Goal: Navigation & Orientation: Find specific page/section

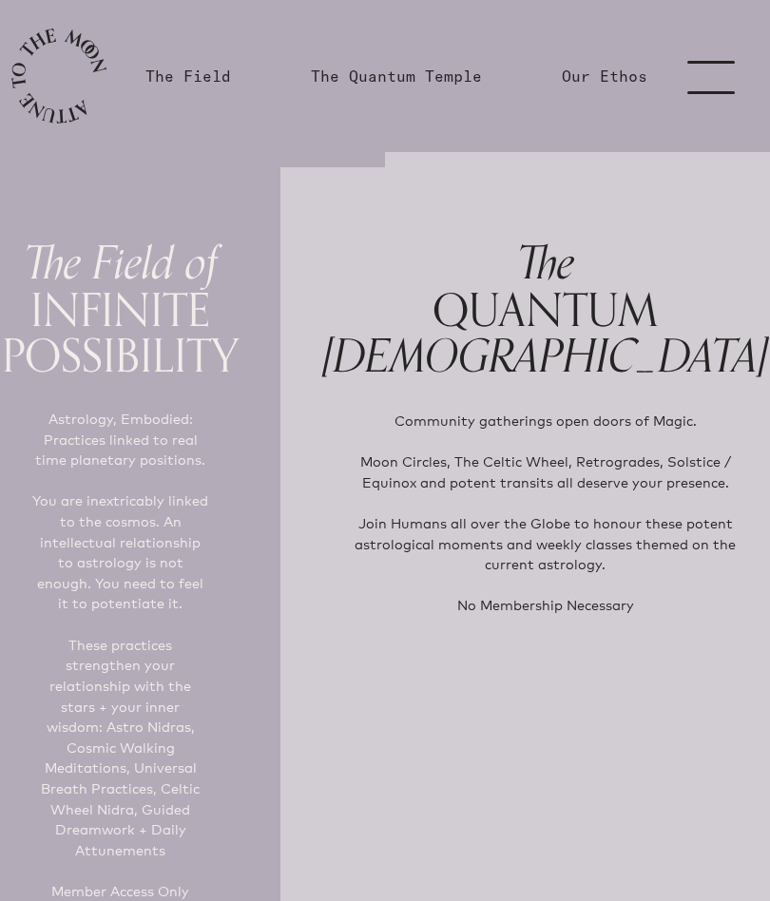
click at [698, 64] on link "menu" at bounding box center [722, 76] width 95 height 152
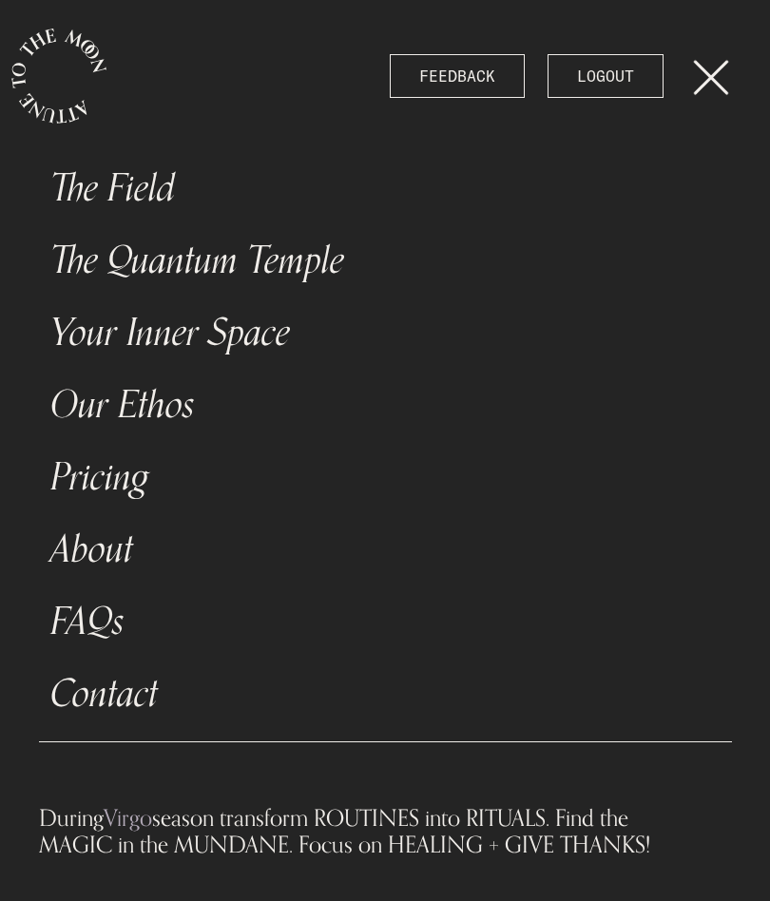
click at [147, 187] on link "The Field" at bounding box center [385, 188] width 693 height 72
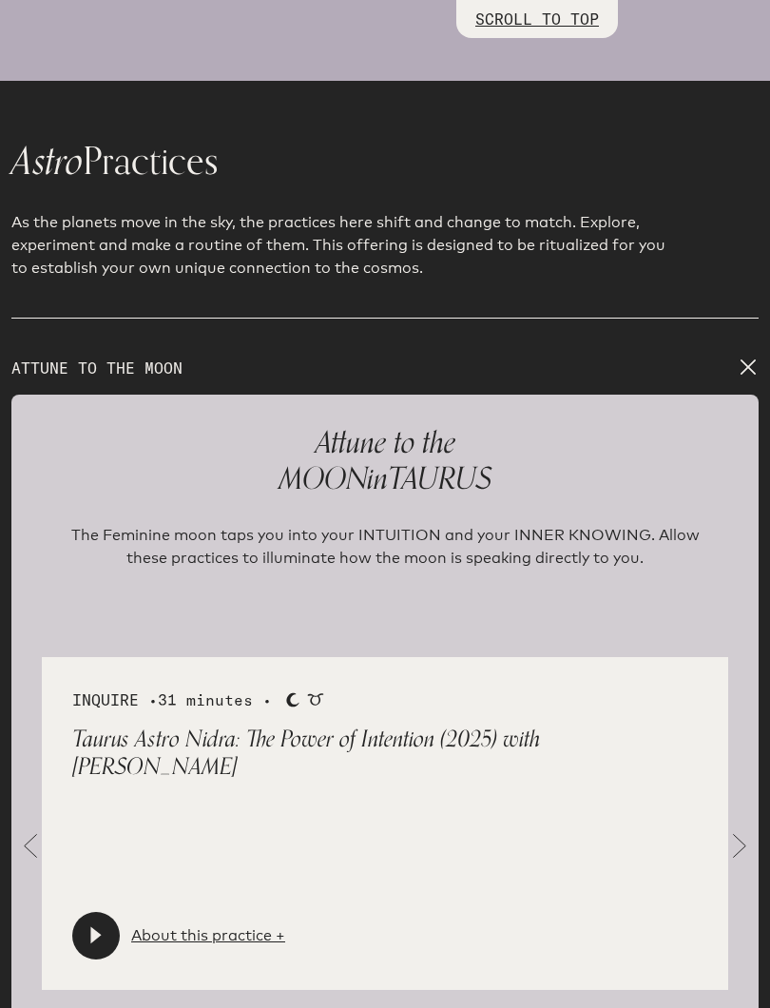
scroll to position [2557, 0]
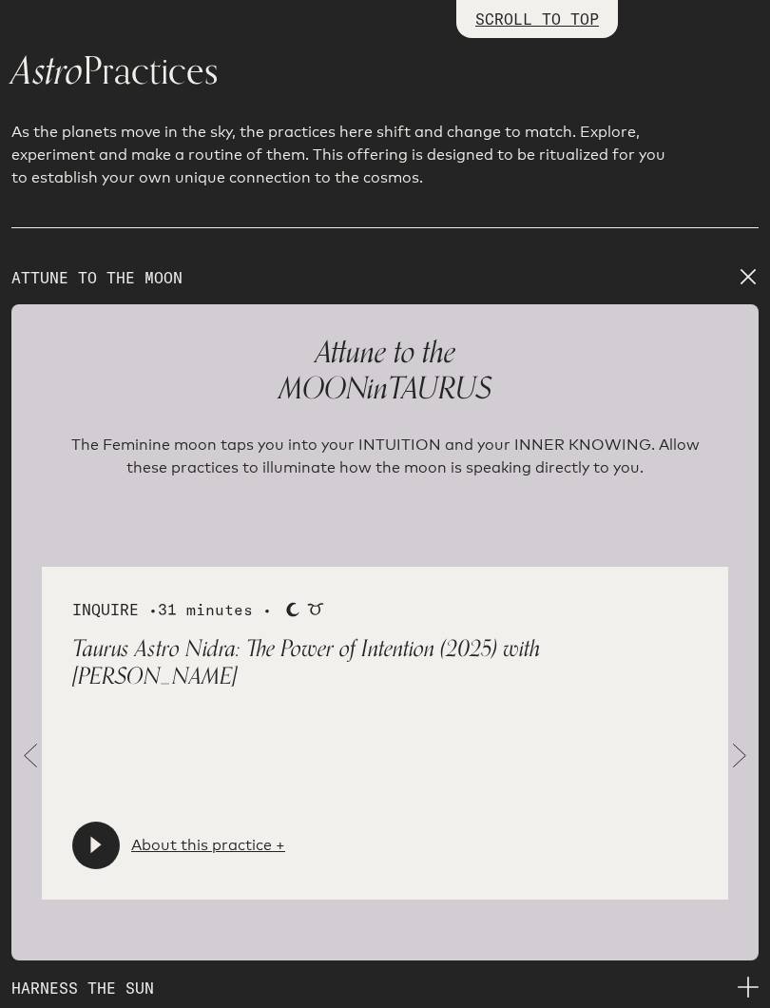
click at [736, 742] on span at bounding box center [740, 756] width 38 height 38
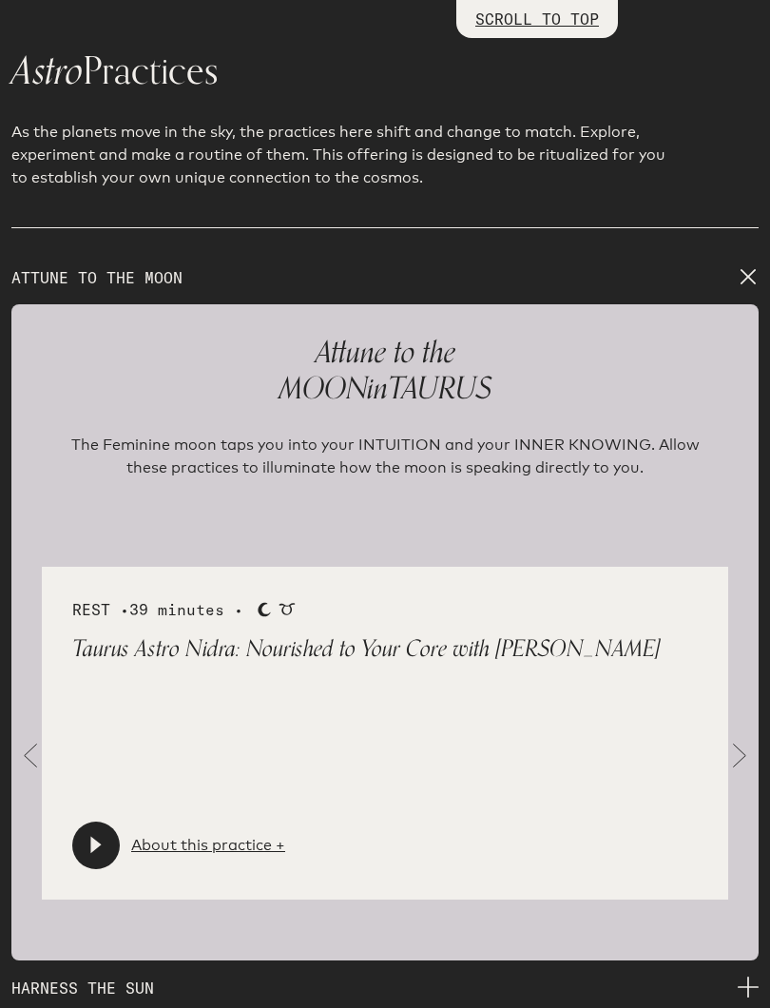
click at [746, 737] on span at bounding box center [740, 756] width 38 height 38
click at [189, 834] on link "About this practice +" at bounding box center [208, 845] width 154 height 23
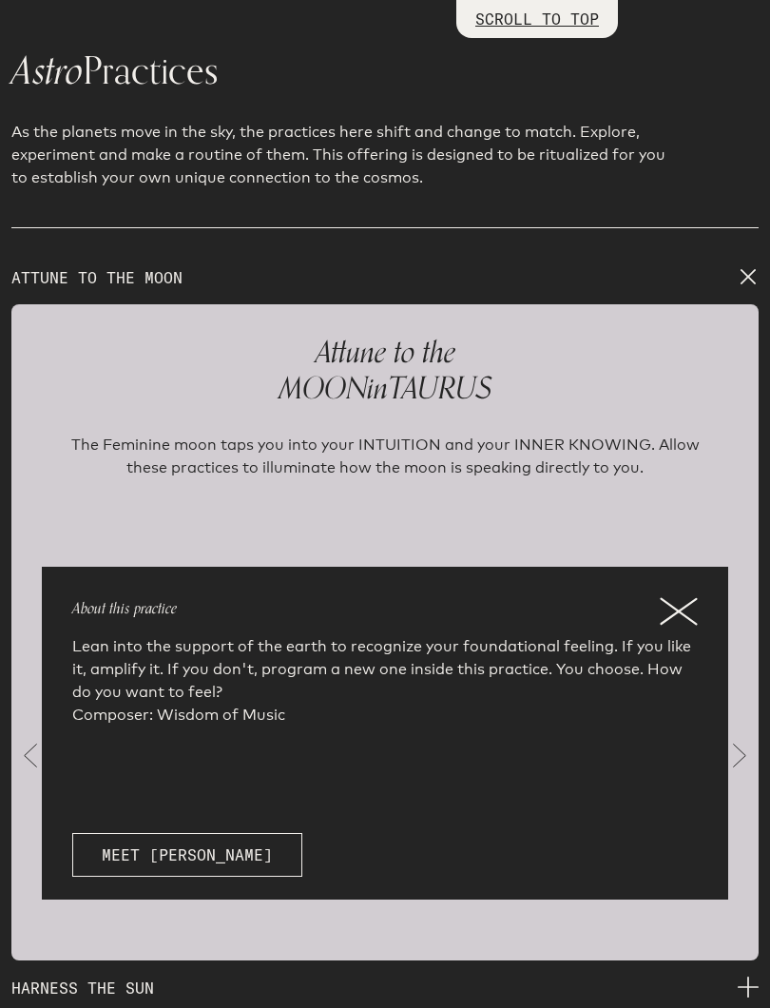
click at [680, 597] on icon at bounding box center [679, 611] width 38 height 29
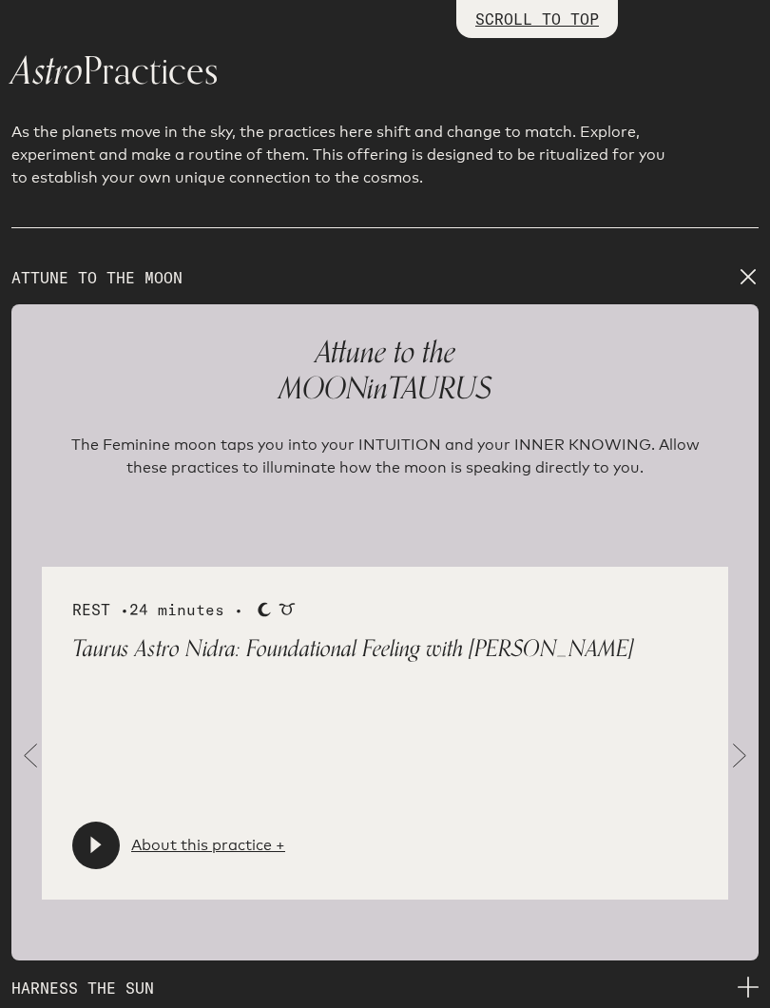
click at [758, 739] on span at bounding box center [740, 756] width 38 height 38
click at [742, 742] on span at bounding box center [740, 756] width 38 height 38
click at [208, 834] on link "About this practice +" at bounding box center [208, 845] width 154 height 23
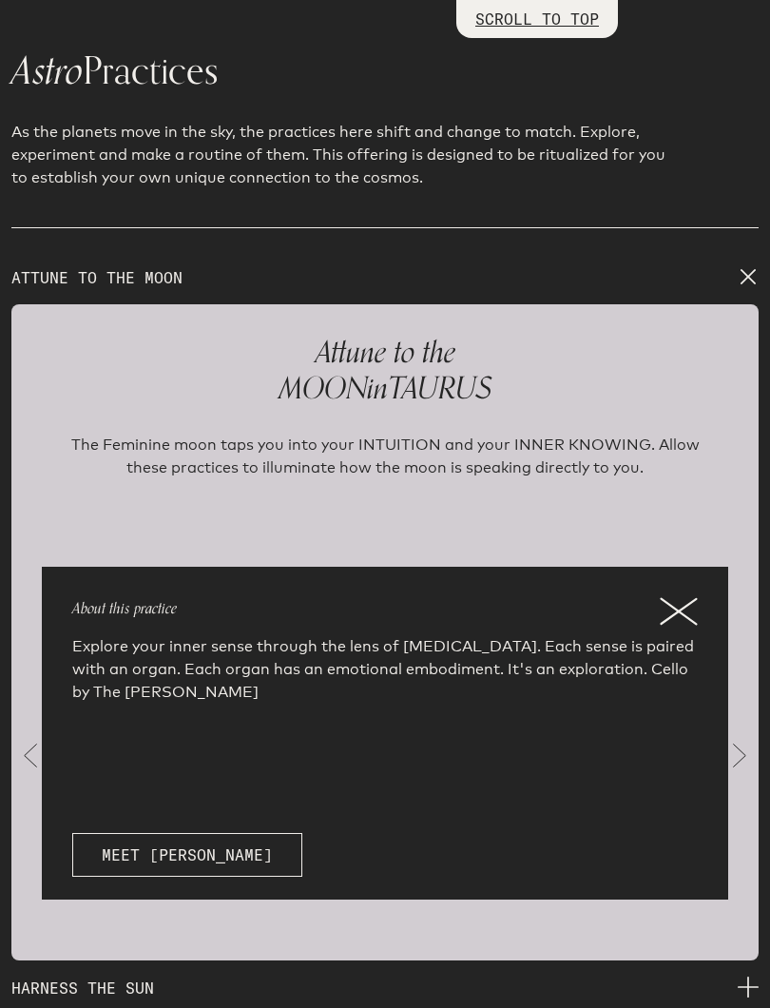
click at [666, 597] on icon at bounding box center [679, 611] width 38 height 29
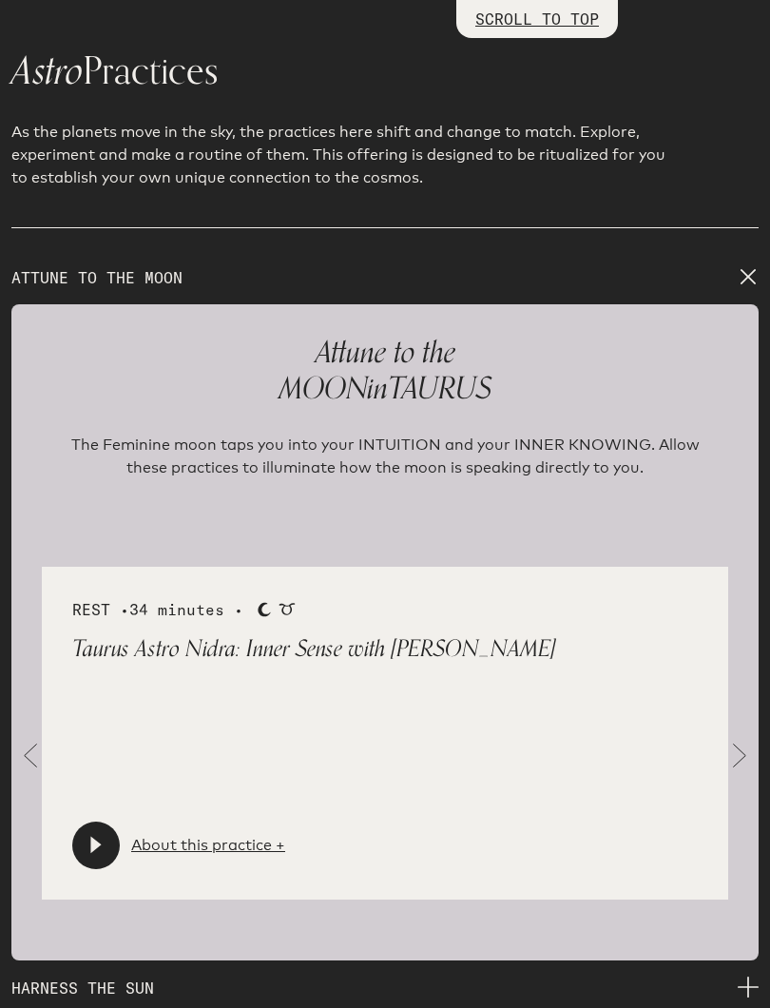
click at [745, 743] on span at bounding box center [740, 756] width 38 height 38
click at [738, 737] on span at bounding box center [740, 756] width 38 height 38
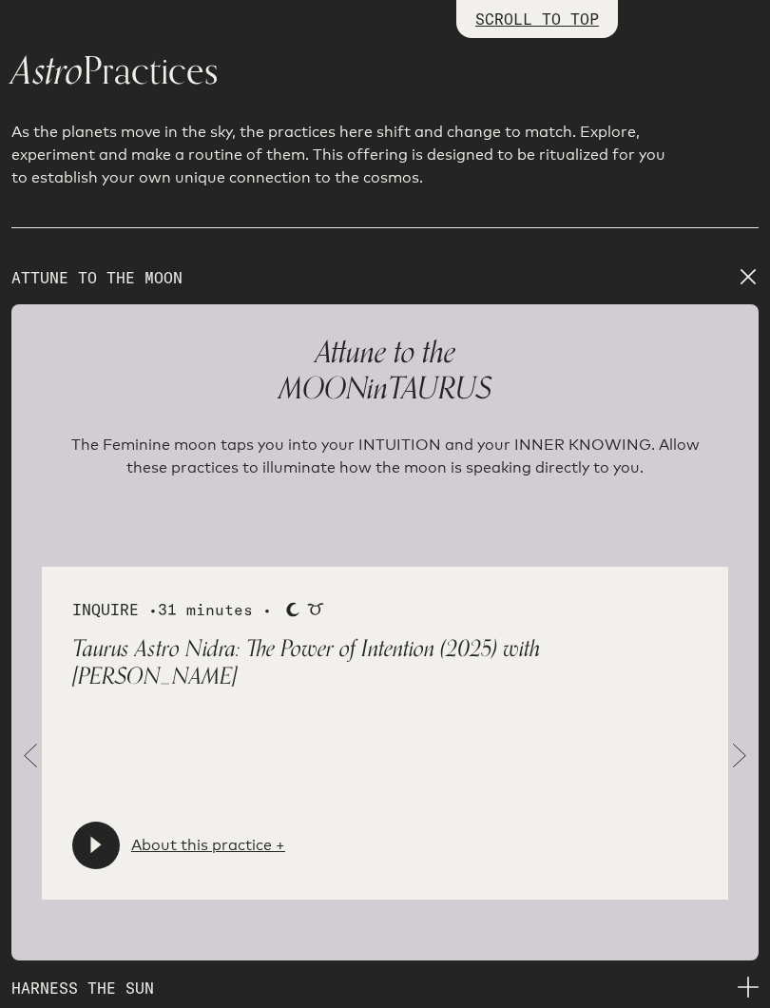
click at [212, 838] on link "About this practice +" at bounding box center [208, 845] width 154 height 23
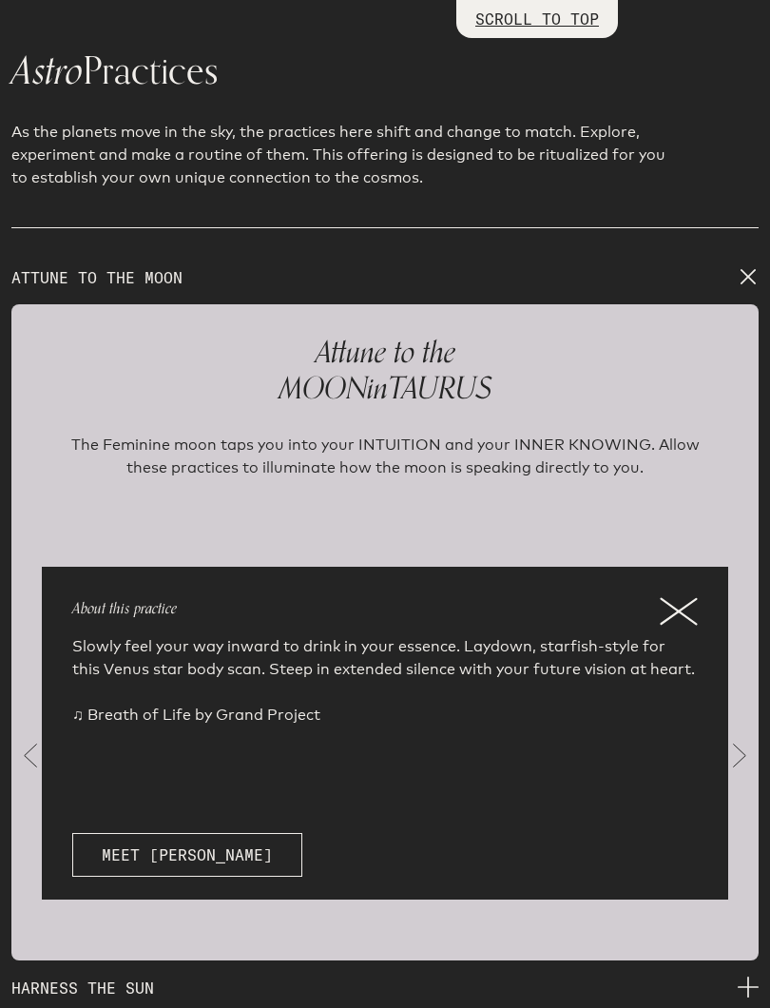
click at [684, 597] on icon at bounding box center [679, 611] width 38 height 29
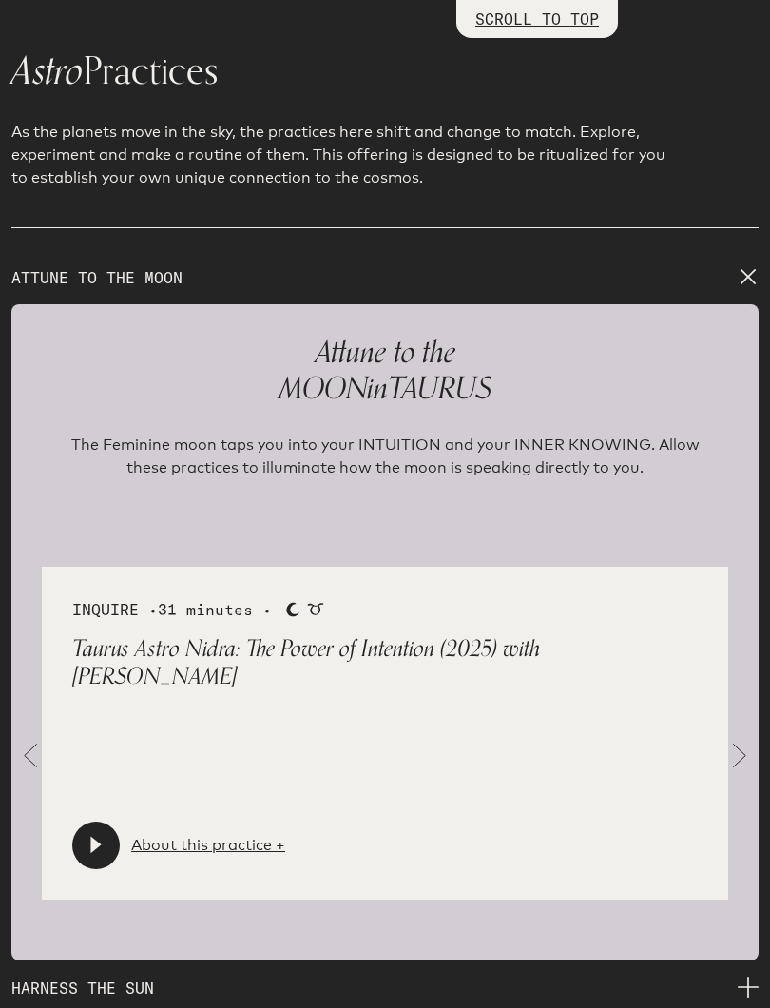
click at [739, 743] on span at bounding box center [740, 756] width 38 height 38
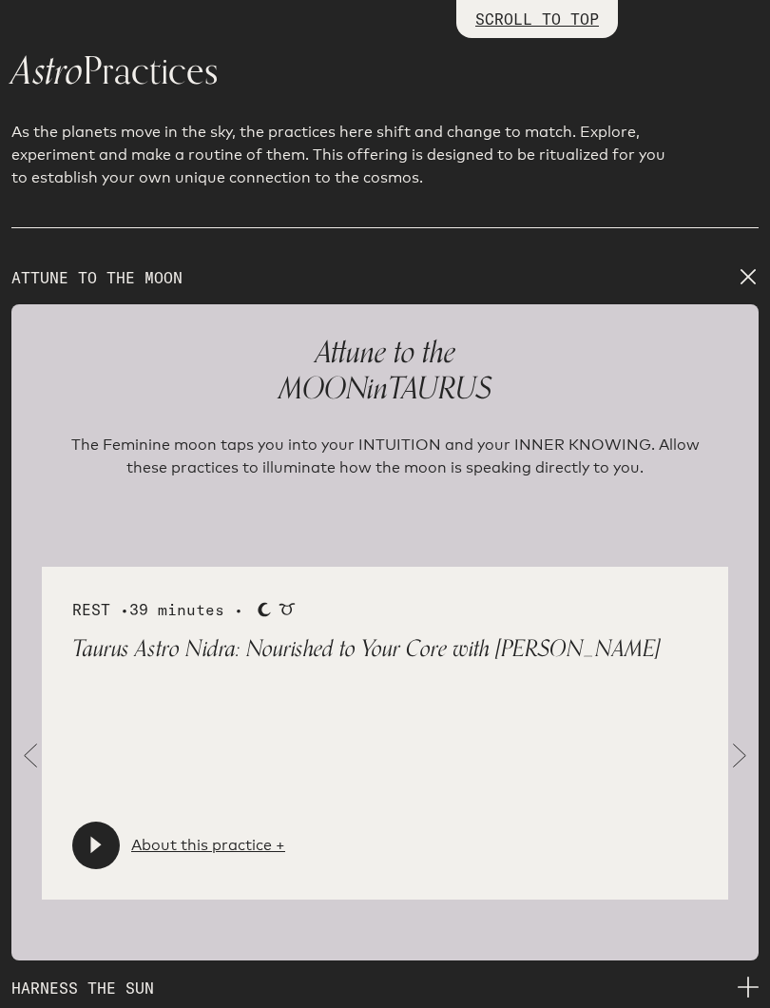
click at [738, 740] on span at bounding box center [740, 756] width 38 height 38
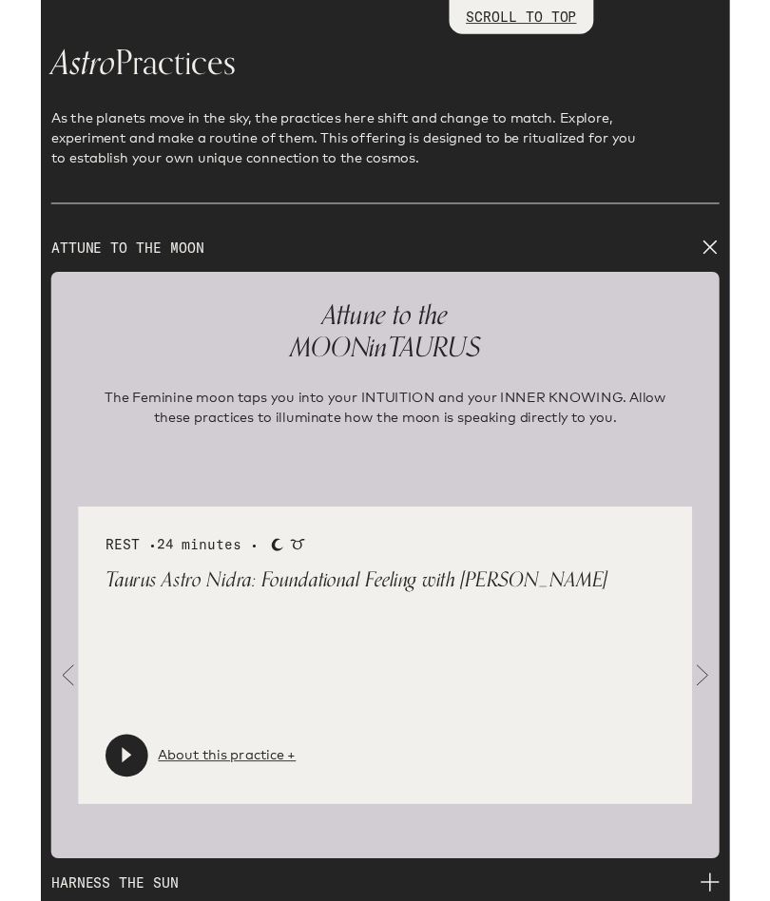
scroll to position [2611, 0]
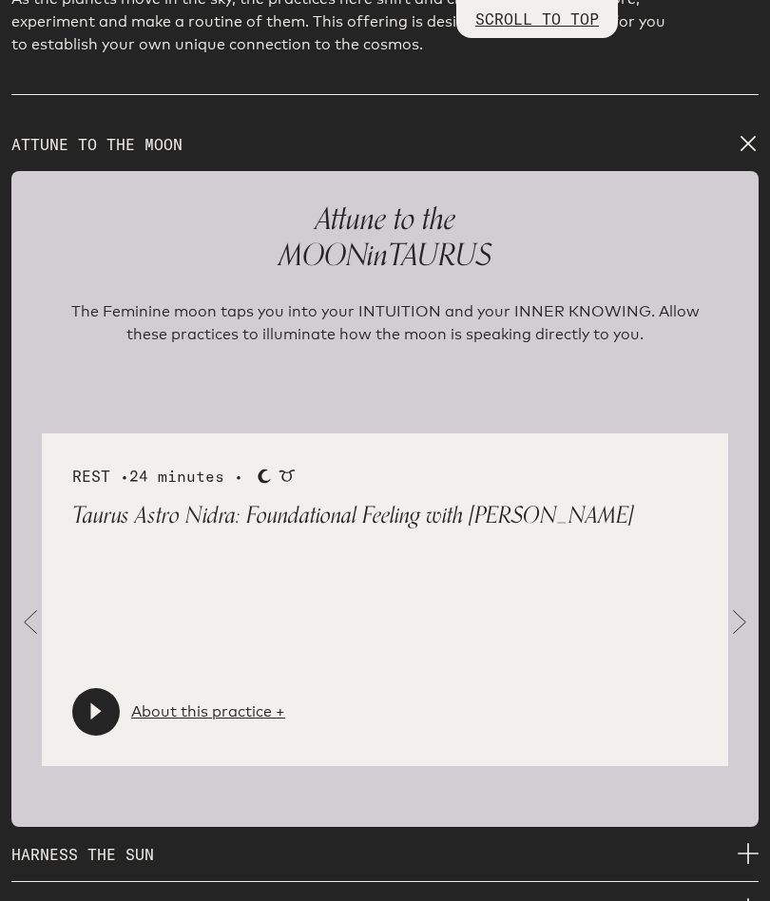
click at [100, 703] on icon at bounding box center [95, 711] width 10 height 17
